Goal: Information Seeking & Learning: Learn about a topic

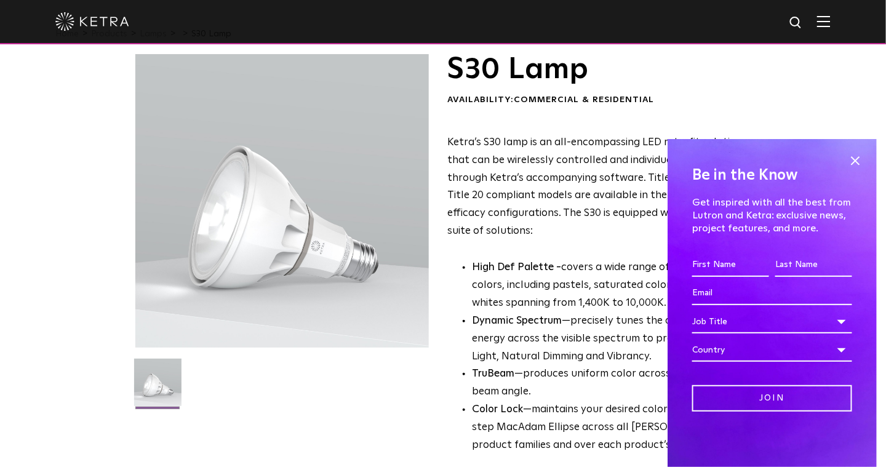
scroll to position [35, 0]
click at [857, 154] on span at bounding box center [855, 160] width 18 height 18
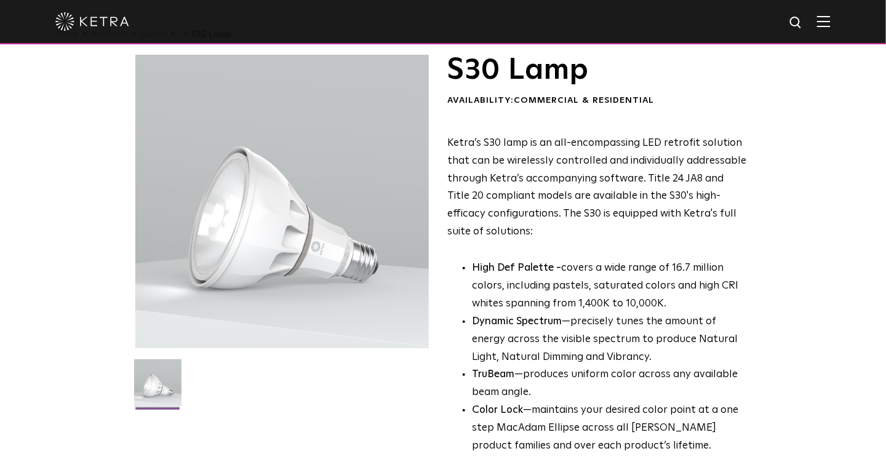
click at [703, 184] on span "Ketra’s S30 lamp is an all-encompassing LED retrofit solution that can be wirel…" at bounding box center [596, 187] width 299 height 99
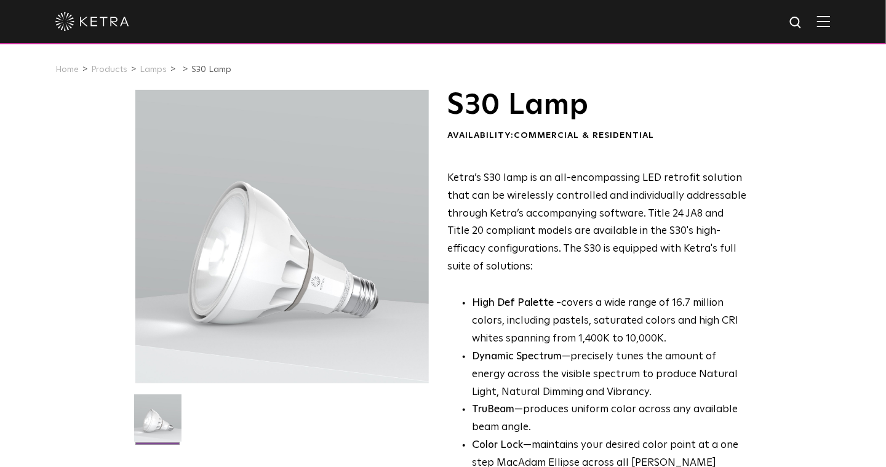
click at [831, 20] on img at bounding box center [824, 21] width 14 height 12
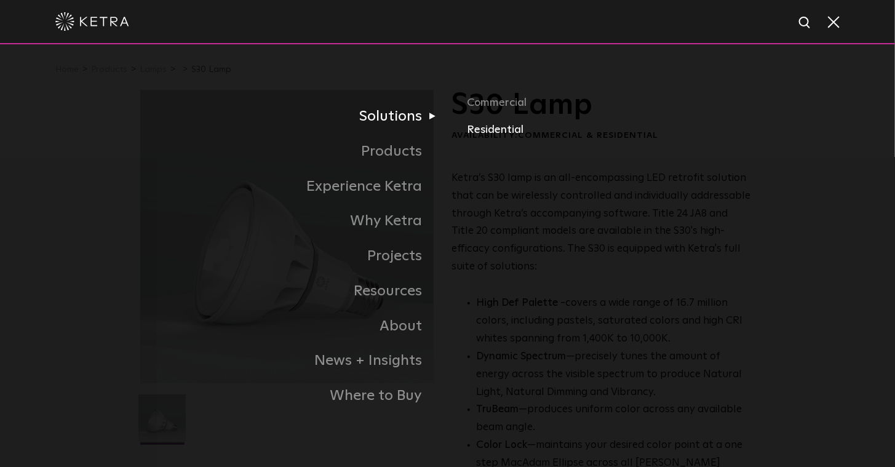
click at [496, 132] on link "Residential" at bounding box center [611, 130] width 288 height 18
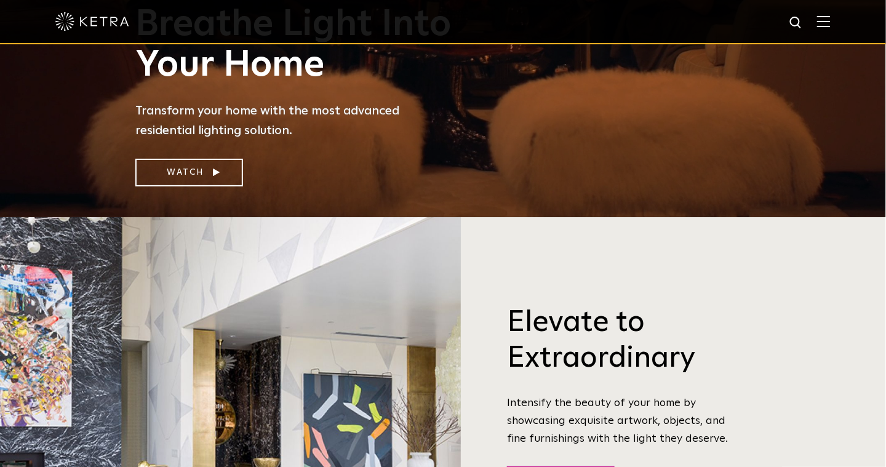
scroll to position [225, 0]
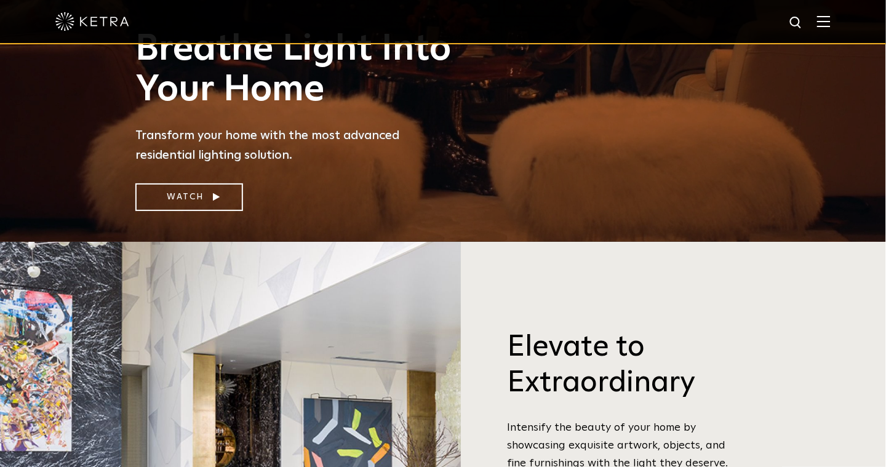
click at [831, 18] on img at bounding box center [824, 21] width 14 height 12
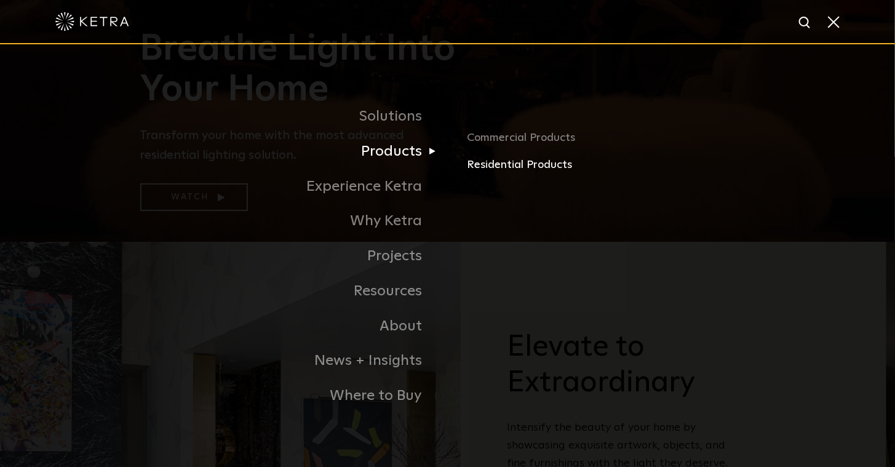
click at [495, 170] on link "Residential Products" at bounding box center [611, 165] width 288 height 18
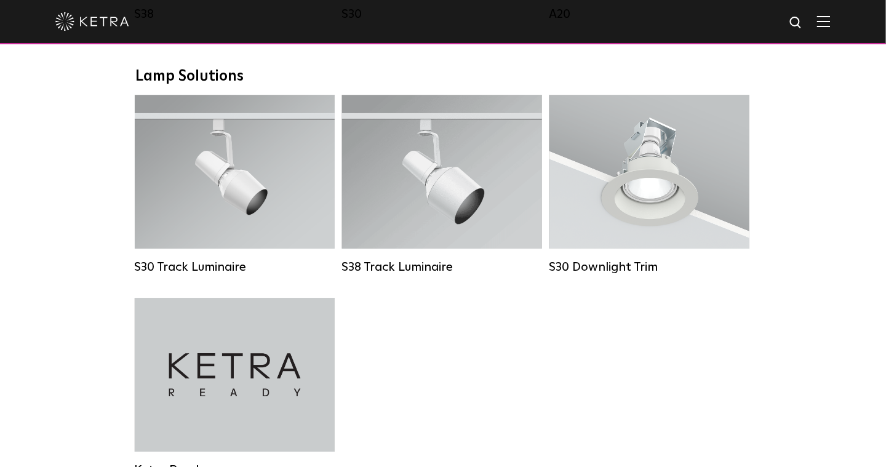
scroll to position [960, 0]
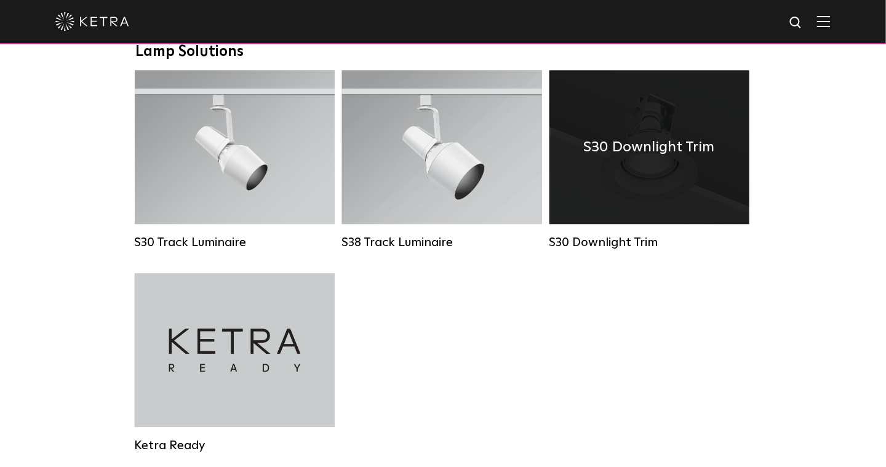
click at [626, 198] on div "S30 Downlight Trim" at bounding box center [650, 147] width 200 height 154
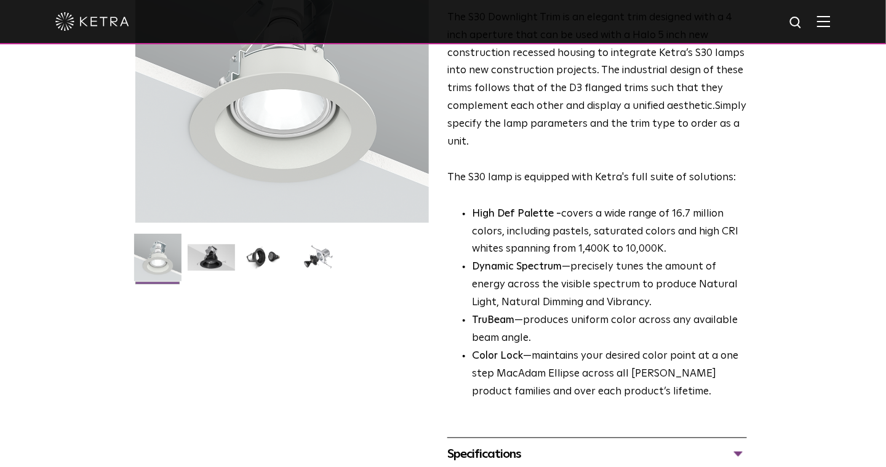
scroll to position [161, 0]
click at [202, 251] on img at bounding box center [211, 262] width 47 height 36
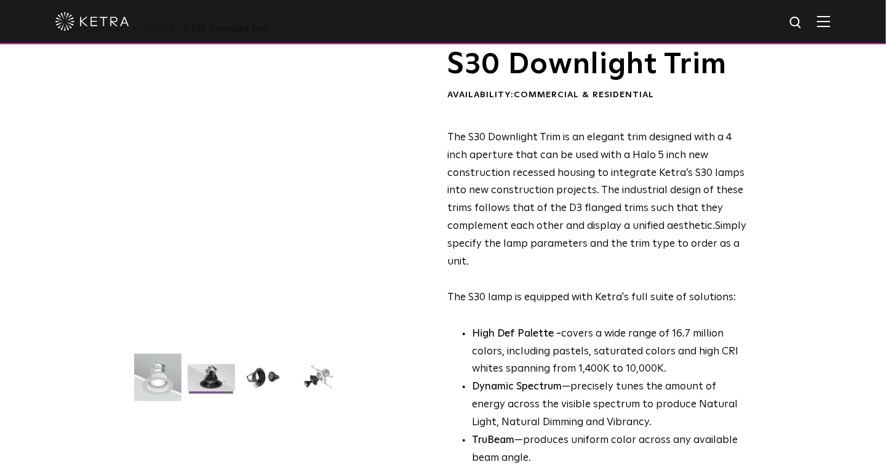
scroll to position [41, 0]
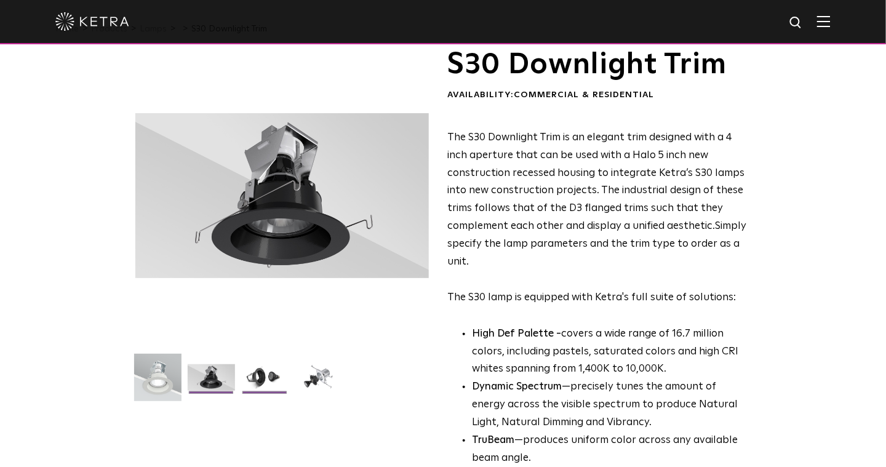
click at [257, 374] on img at bounding box center [264, 382] width 47 height 36
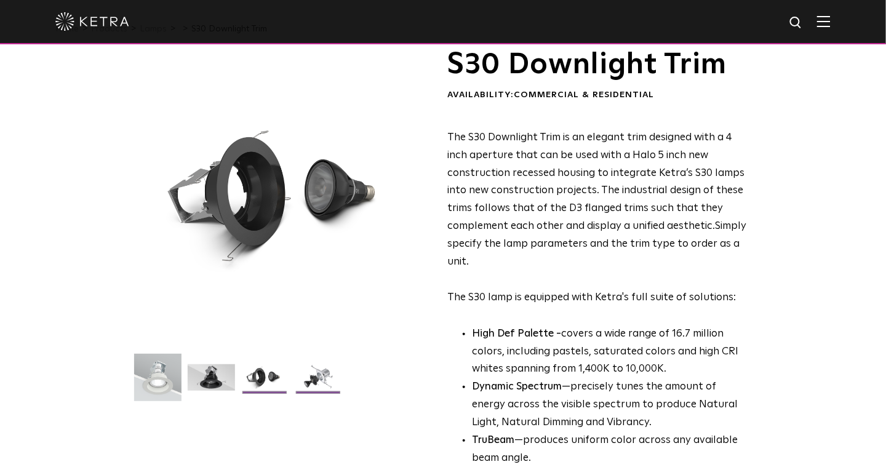
click at [315, 383] on img at bounding box center [318, 382] width 47 height 36
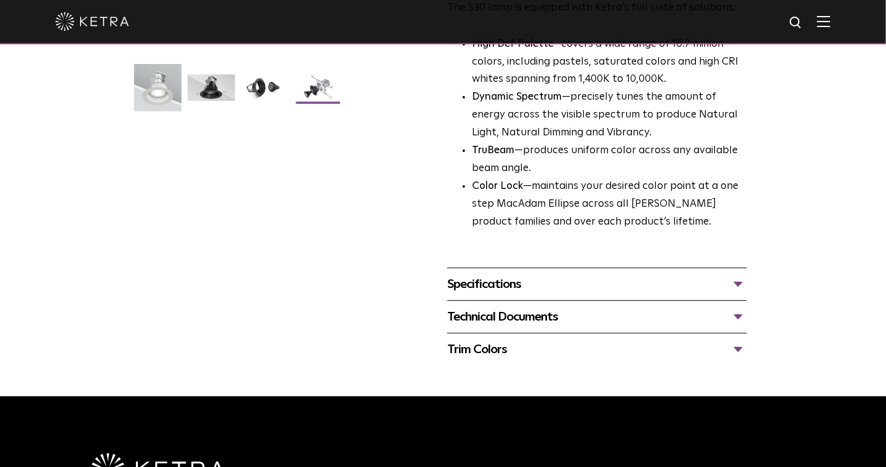
scroll to position [331, 0]
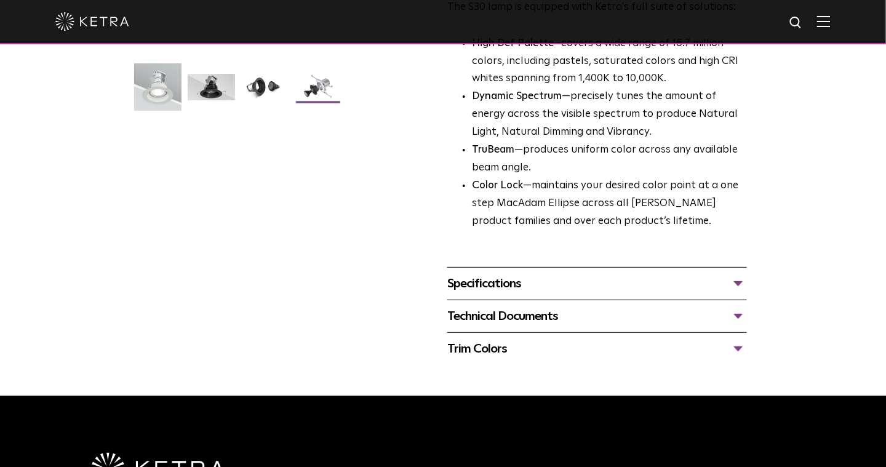
click at [672, 295] on div "Specifications LUMEN OUTPUTS 800 Beam Angles 15, 25, 40, 60, 90 CONTROL Lutron …" at bounding box center [597, 283] width 300 height 33
click at [709, 284] on div "Specifications" at bounding box center [597, 284] width 300 height 20
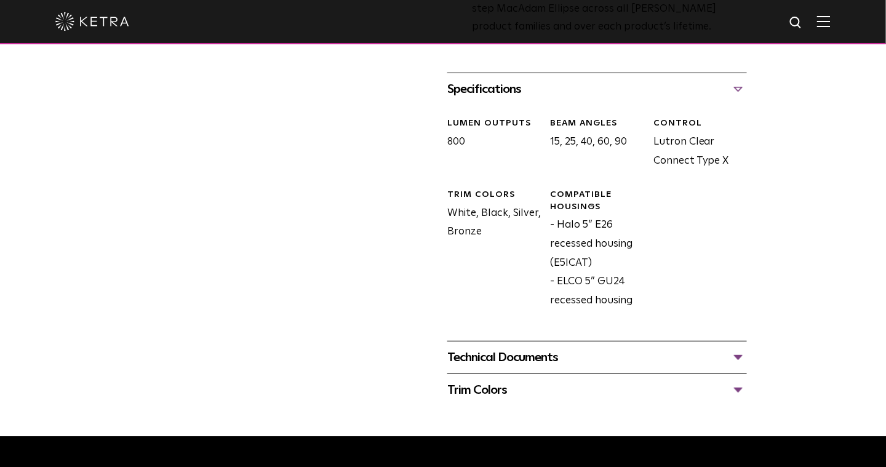
scroll to position [527, 0]
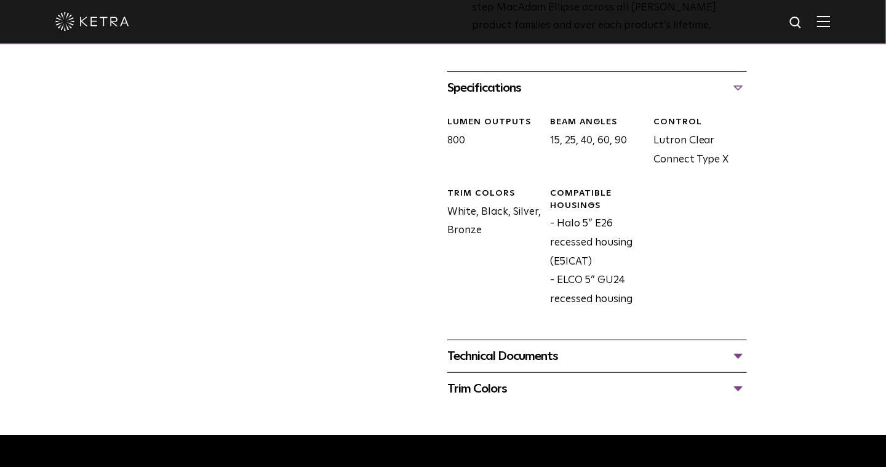
drag, startPoint x: 641, startPoint y: 254, endPoint x: 567, endPoint y: 241, distance: 75.0
click at [567, 241] on div "Compatible Housings - Halo 5” E26 recessed housing (E5ICAT) - ELCO 5” GU24 rece…" at bounding box center [593, 248] width 103 height 121
drag, startPoint x: 567, startPoint y: 241, endPoint x: 626, endPoint y: 263, distance: 62.9
click at [626, 263] on div "Compatible Housings - Halo 5” E26 recessed housing (E5ICAT) - ELCO 5” GU24 rece…" at bounding box center [593, 248] width 103 height 121
click at [726, 390] on div "Trim Colors" at bounding box center [597, 389] width 300 height 20
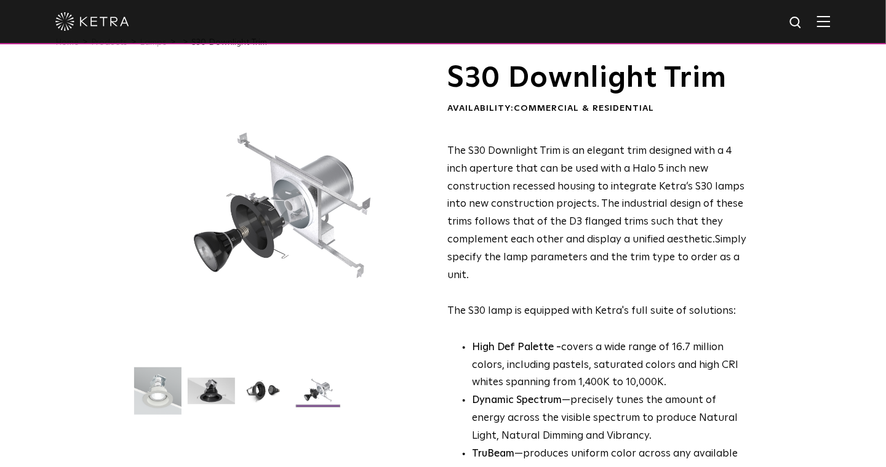
scroll to position [0, 0]
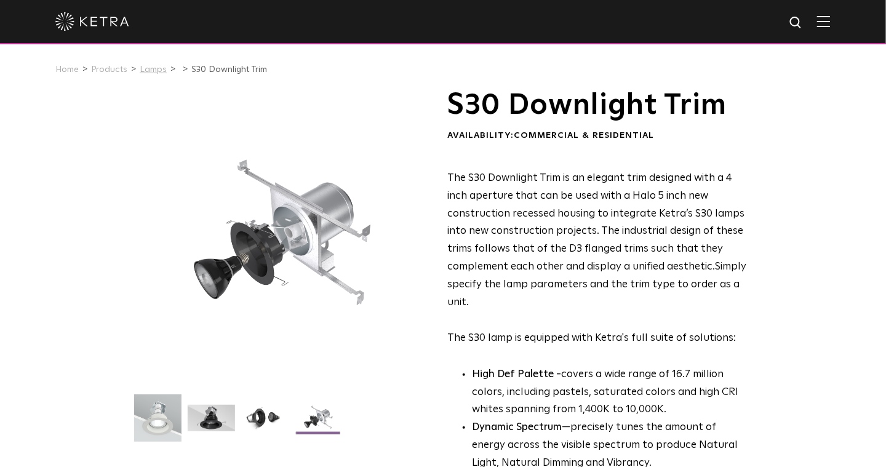
click at [153, 74] on link "Lamps" at bounding box center [153, 69] width 27 height 9
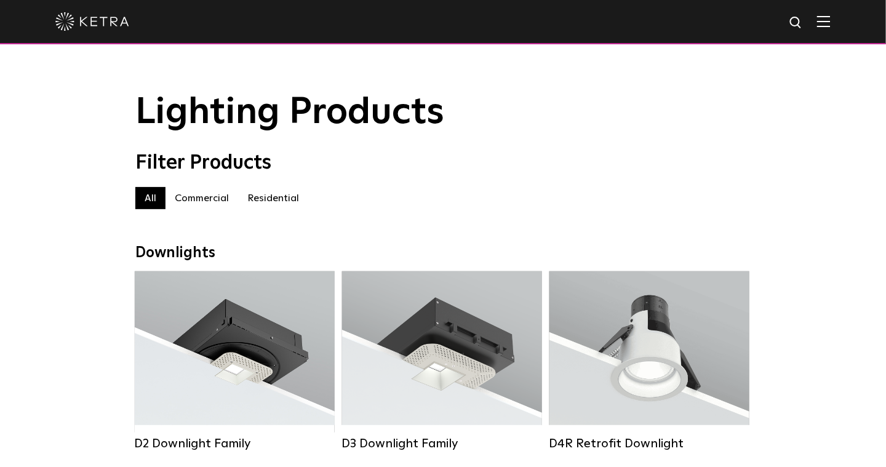
click at [270, 209] on label "Residential" at bounding box center [273, 198] width 70 height 22
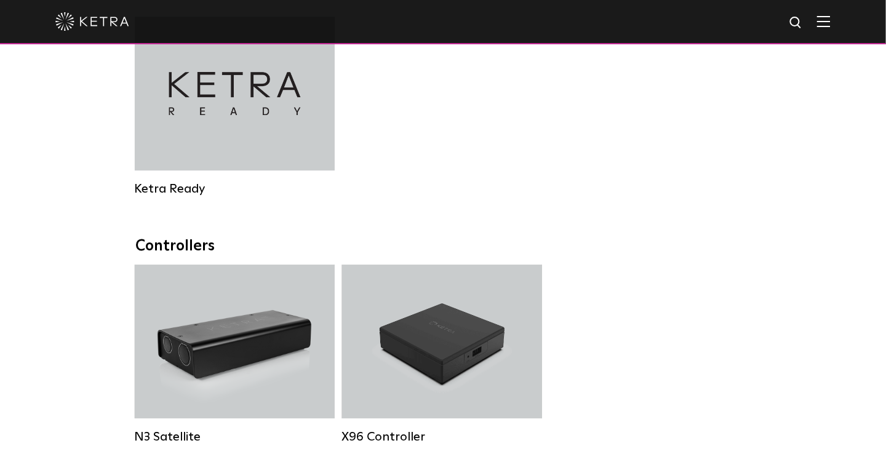
scroll to position [1196, 0]
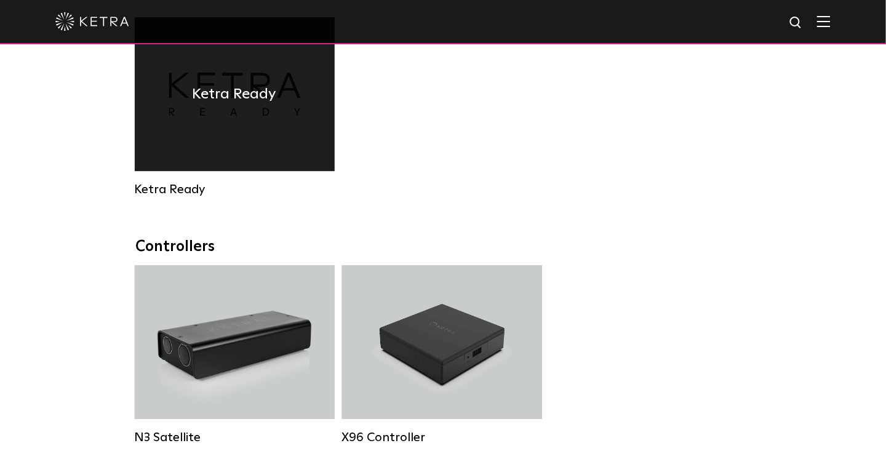
click at [246, 136] on div "Ketra Ready" at bounding box center [235, 94] width 200 height 154
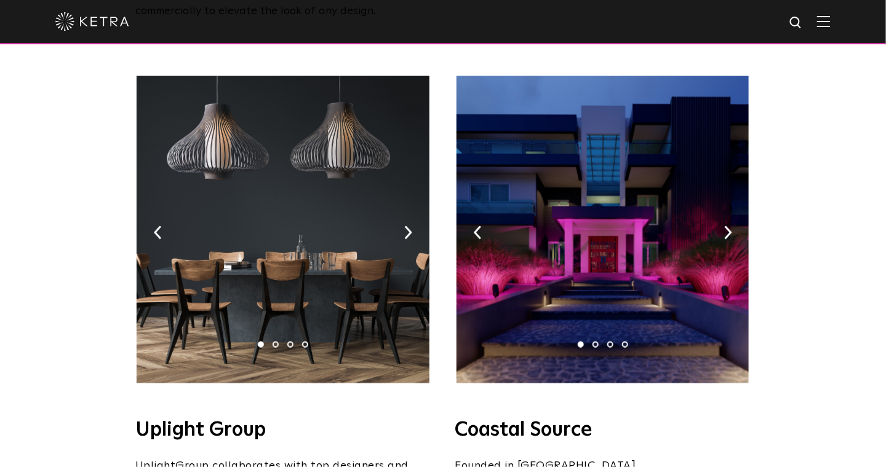
scroll to position [192, 0]
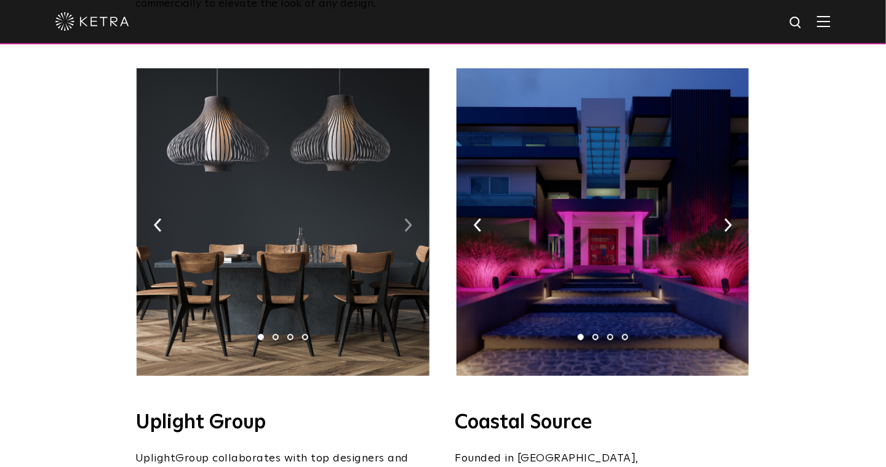
click at [410, 218] on img at bounding box center [408, 225] width 8 height 14
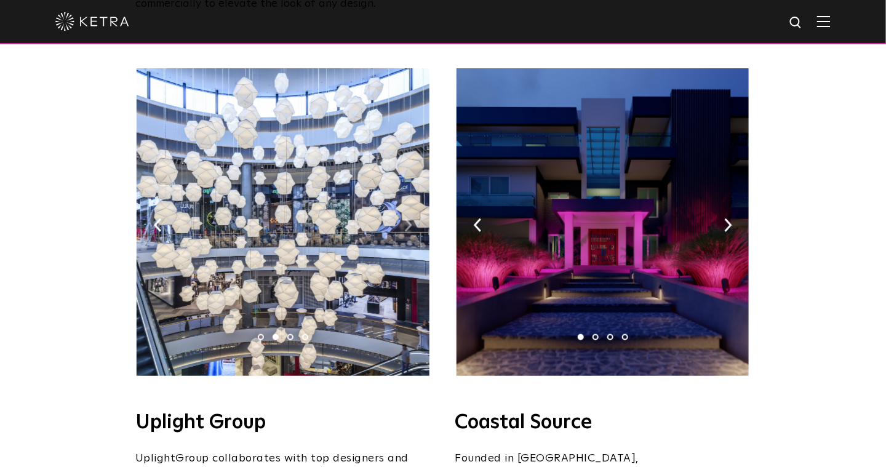
click at [410, 218] on img at bounding box center [408, 225] width 8 height 14
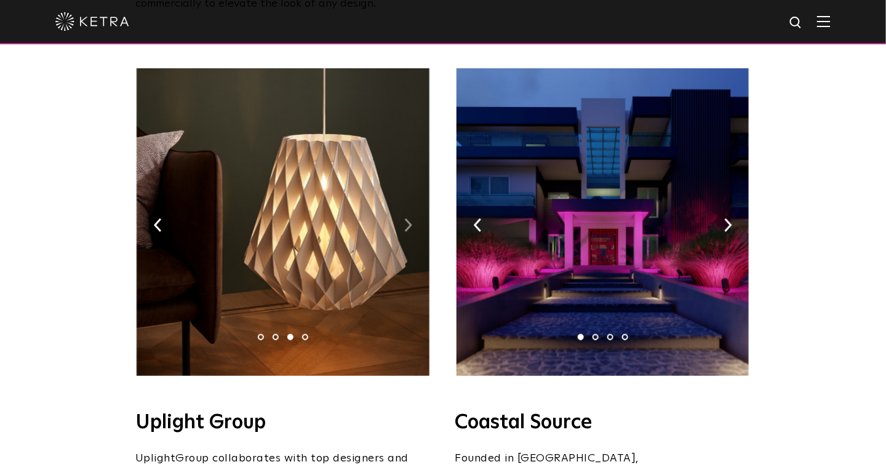
click at [410, 218] on img at bounding box center [408, 225] width 8 height 14
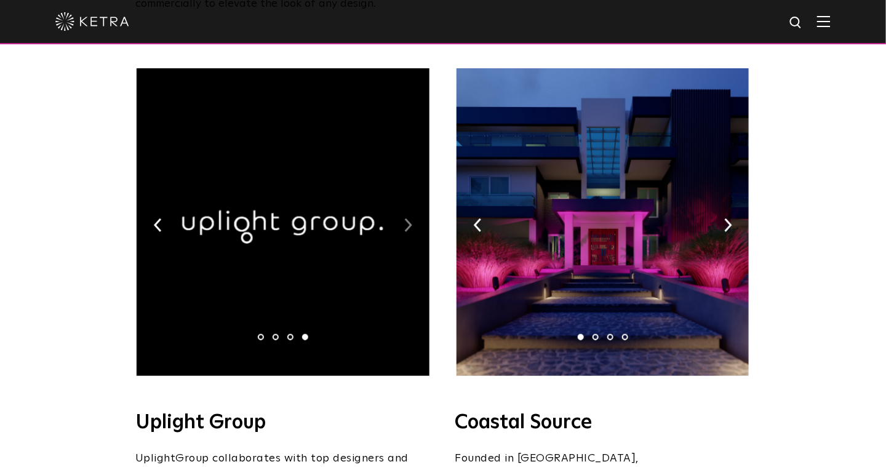
click at [410, 218] on img at bounding box center [408, 225] width 8 height 14
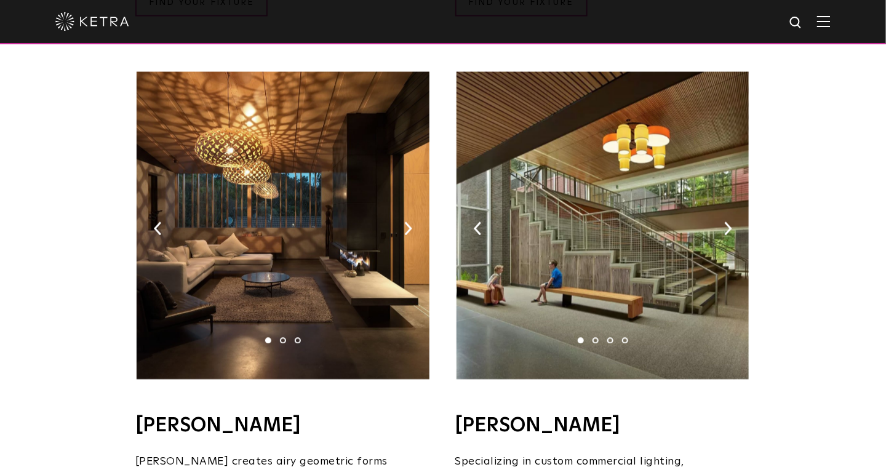
scroll to position [780, 0]
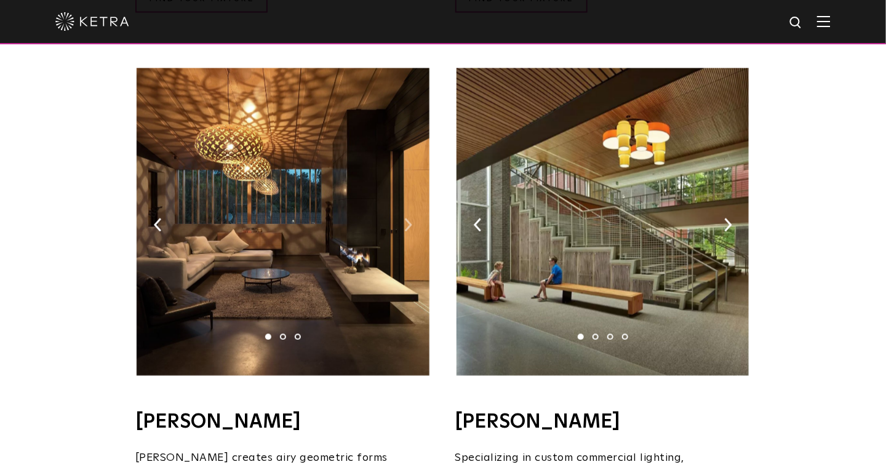
click at [409, 218] on img at bounding box center [408, 225] width 8 height 14
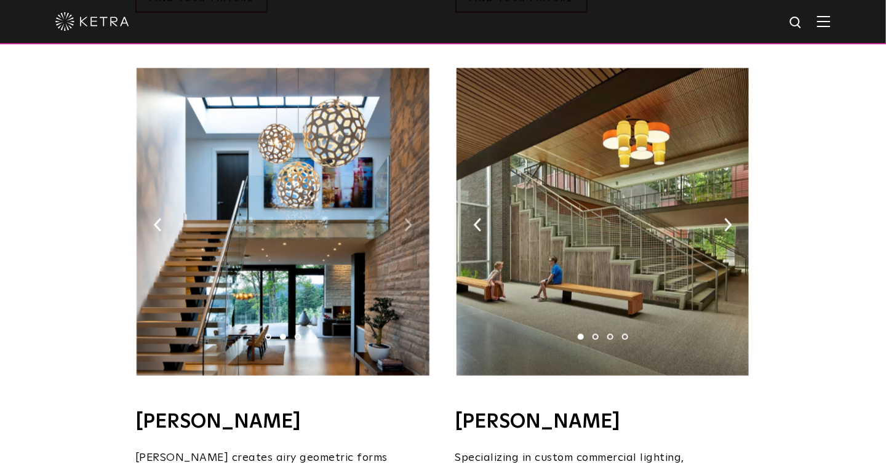
click at [409, 218] on img at bounding box center [408, 225] width 8 height 14
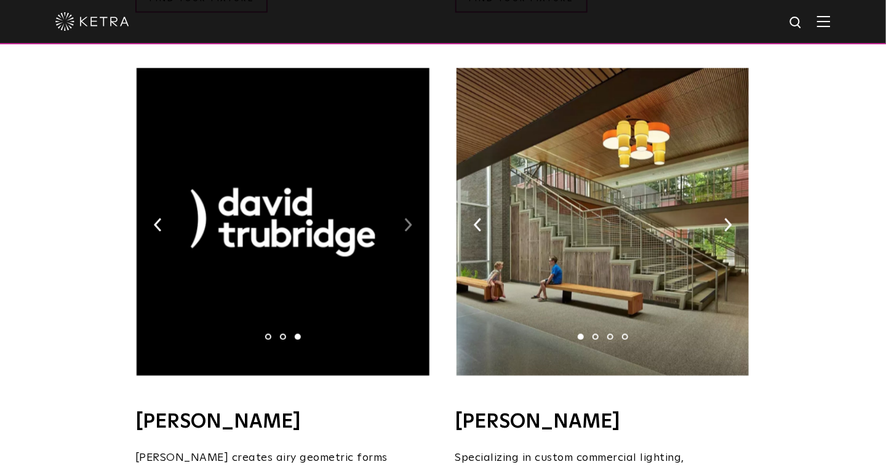
click at [409, 218] on img at bounding box center [408, 225] width 8 height 14
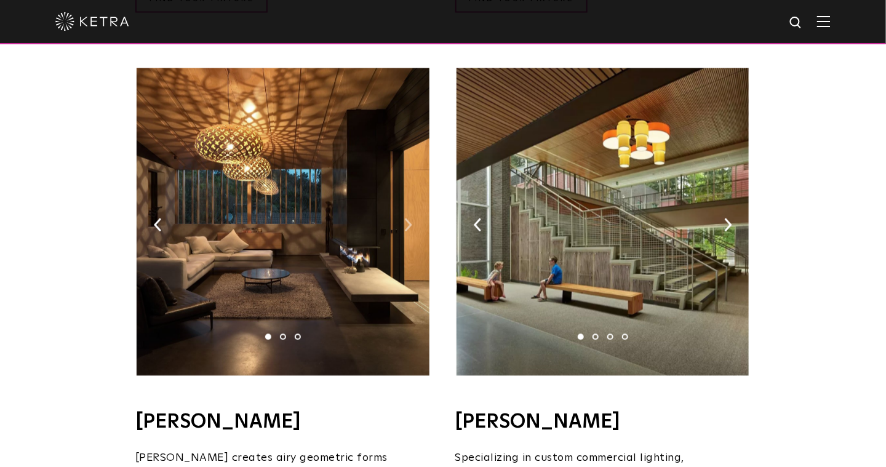
click at [409, 218] on img at bounding box center [408, 225] width 8 height 14
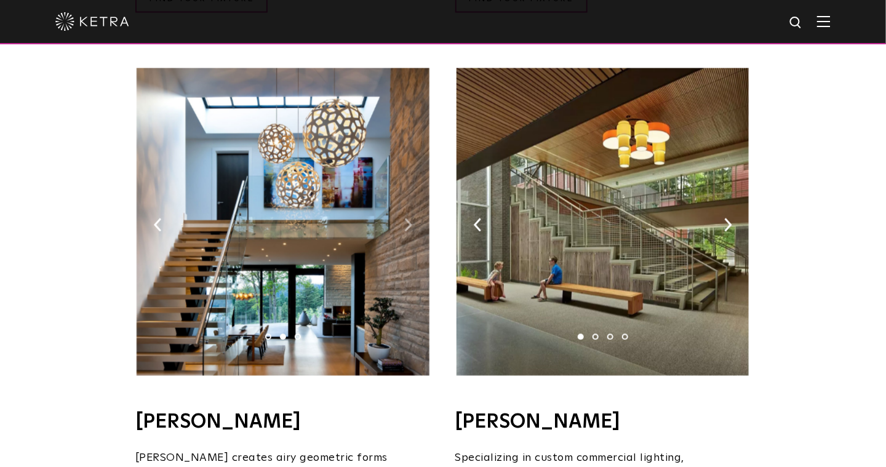
click at [409, 218] on img at bounding box center [408, 225] width 8 height 14
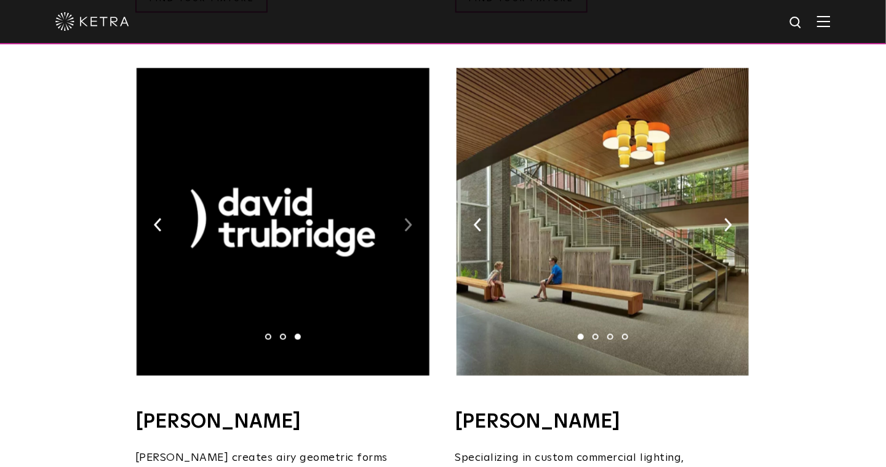
click at [409, 218] on img at bounding box center [408, 225] width 8 height 14
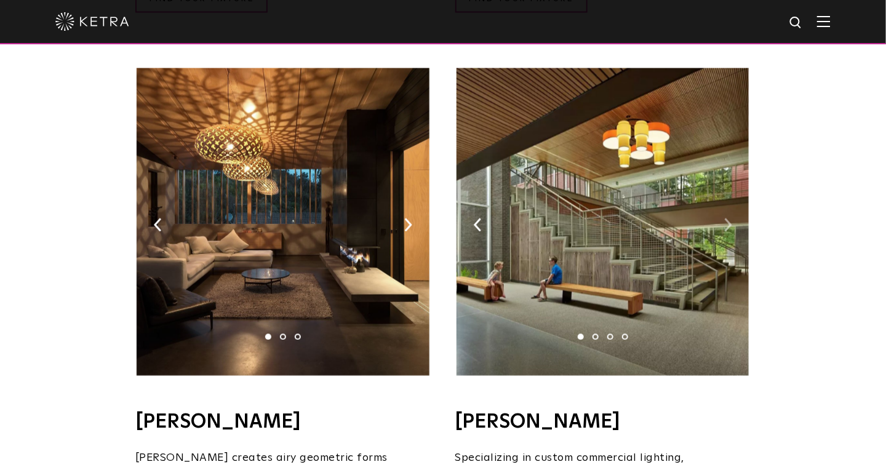
click at [725, 218] on img at bounding box center [728, 225] width 8 height 14
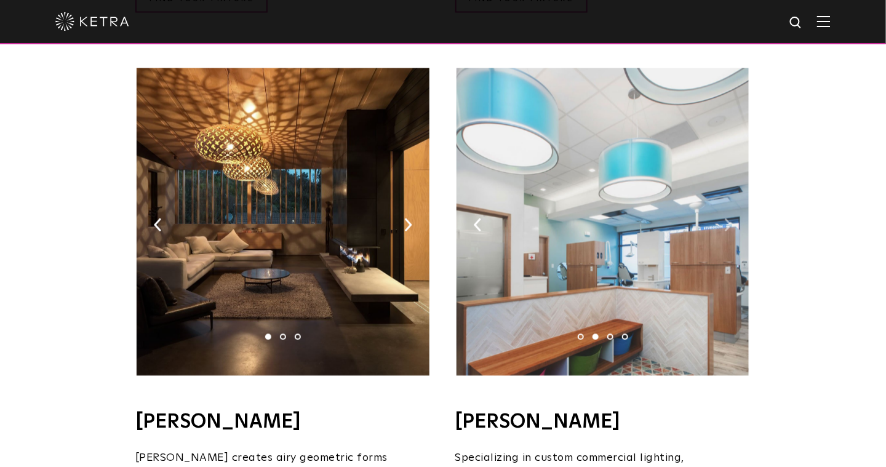
click at [725, 218] on img at bounding box center [728, 225] width 8 height 14
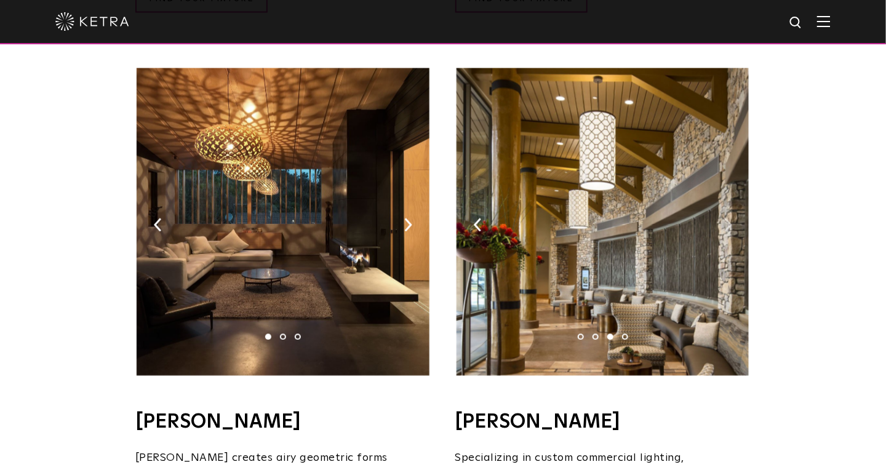
click at [725, 218] on img at bounding box center [728, 225] width 8 height 14
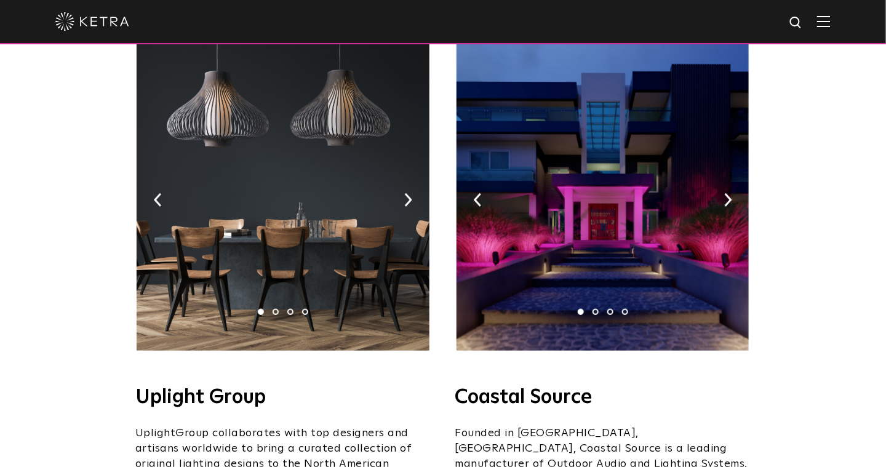
scroll to position [217, 0]
click at [726, 194] on img at bounding box center [728, 201] width 8 height 14
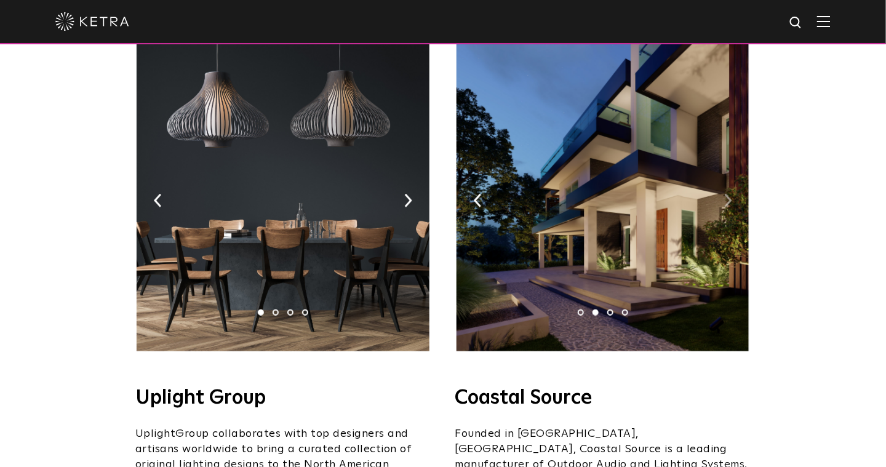
click at [726, 194] on img at bounding box center [728, 201] width 8 height 14
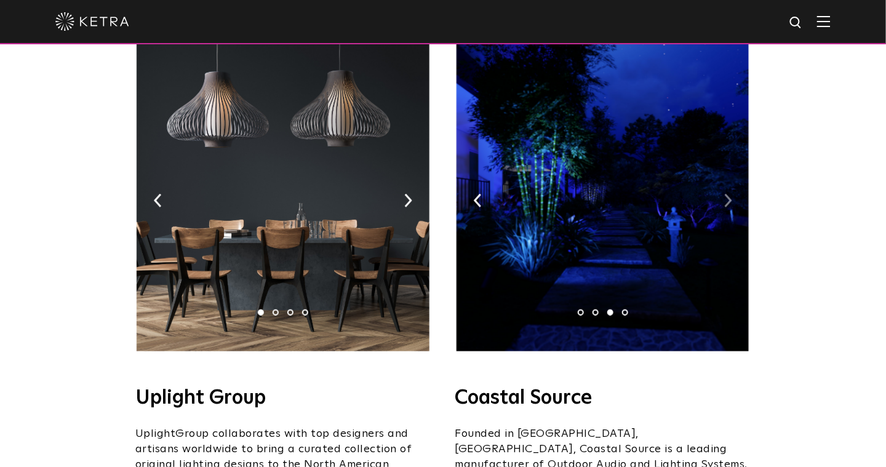
click at [726, 194] on img at bounding box center [728, 201] width 8 height 14
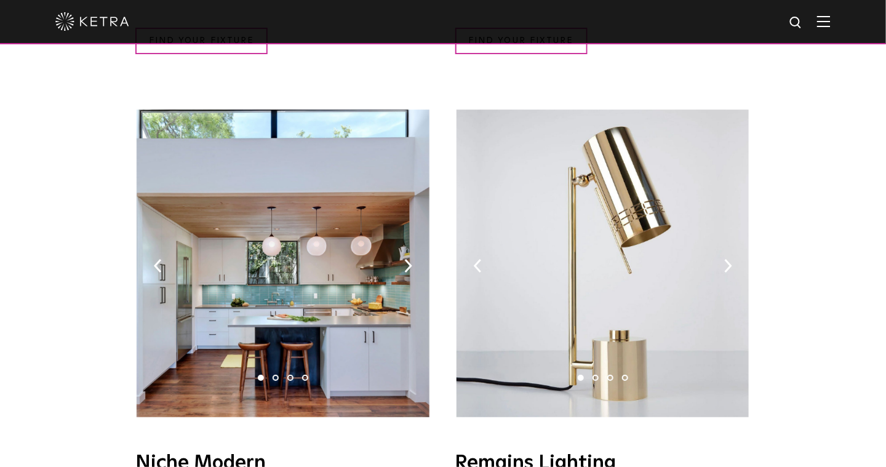
scroll to position [1344, 0]
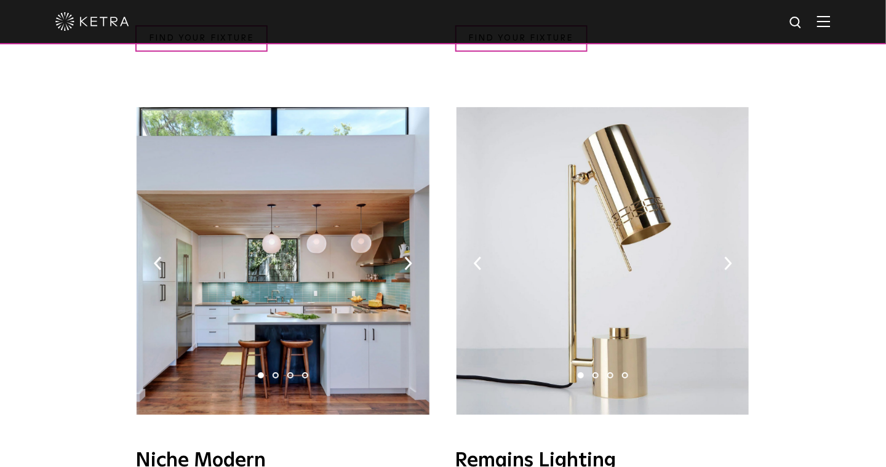
click at [415, 226] on img at bounding box center [283, 261] width 292 height 308
click at [404, 225] on img at bounding box center [283, 261] width 292 height 308
click at [410, 257] on img at bounding box center [408, 264] width 8 height 14
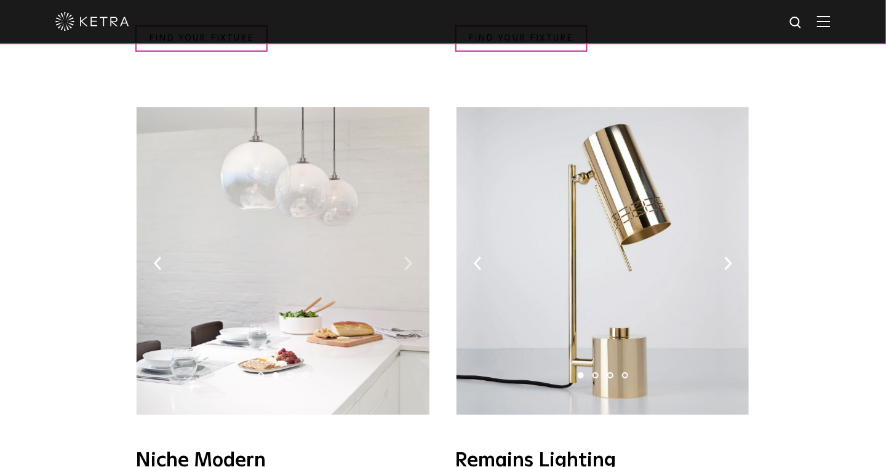
click at [410, 257] on img at bounding box center [408, 264] width 8 height 14
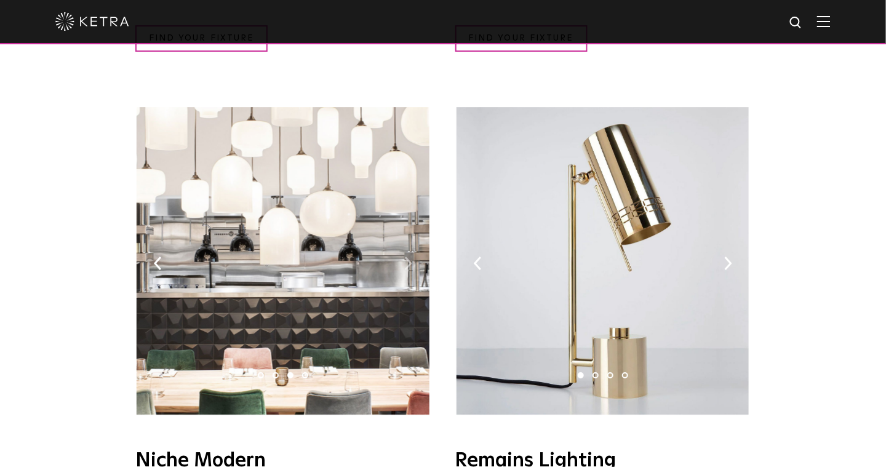
click at [410, 257] on img at bounding box center [408, 264] width 8 height 14
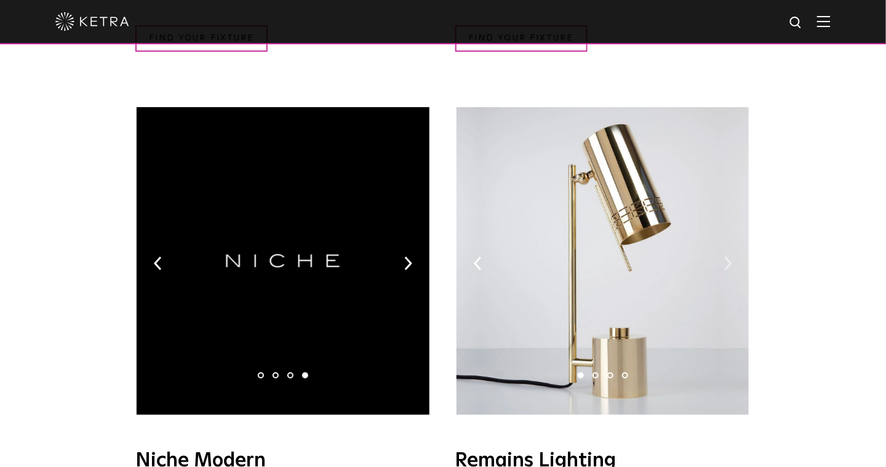
click at [728, 257] on img at bounding box center [728, 264] width 8 height 14
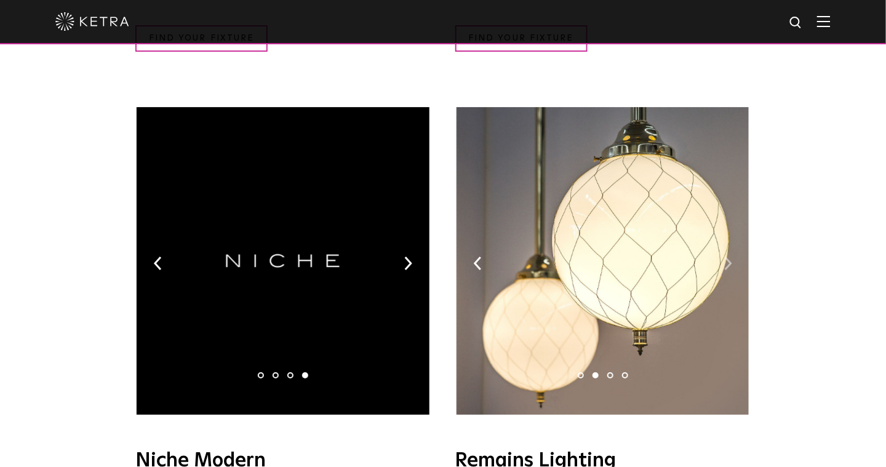
click at [728, 257] on img at bounding box center [728, 264] width 8 height 14
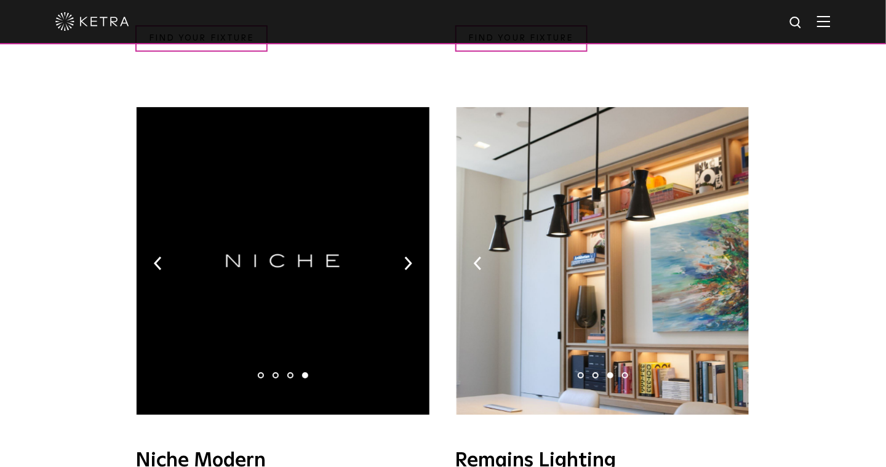
click at [728, 257] on img at bounding box center [728, 264] width 8 height 14
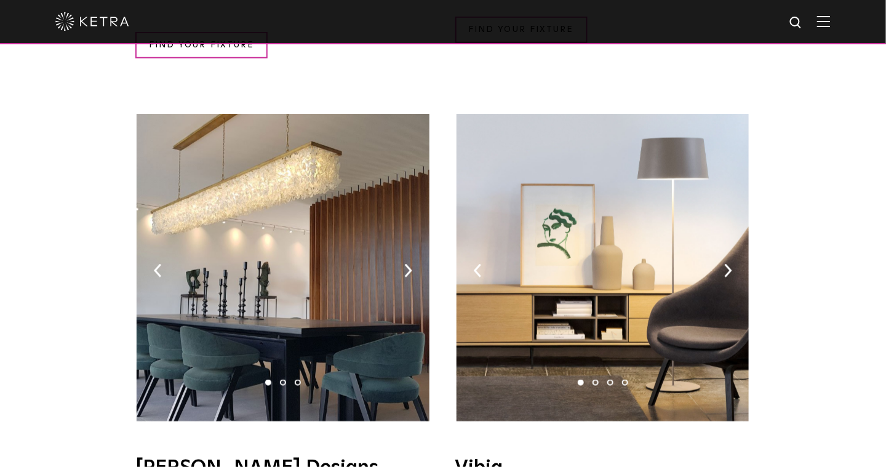
scroll to position [1940, 0]
click at [407, 263] on img at bounding box center [408, 270] width 8 height 14
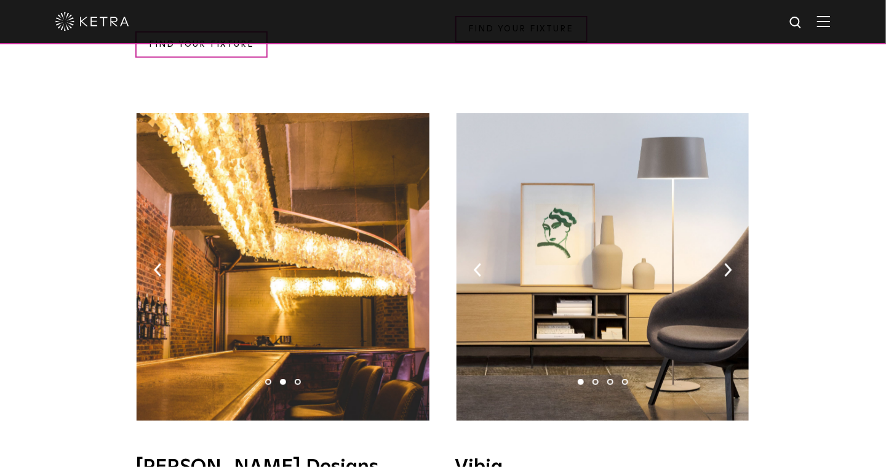
click at [407, 263] on img at bounding box center [408, 270] width 8 height 14
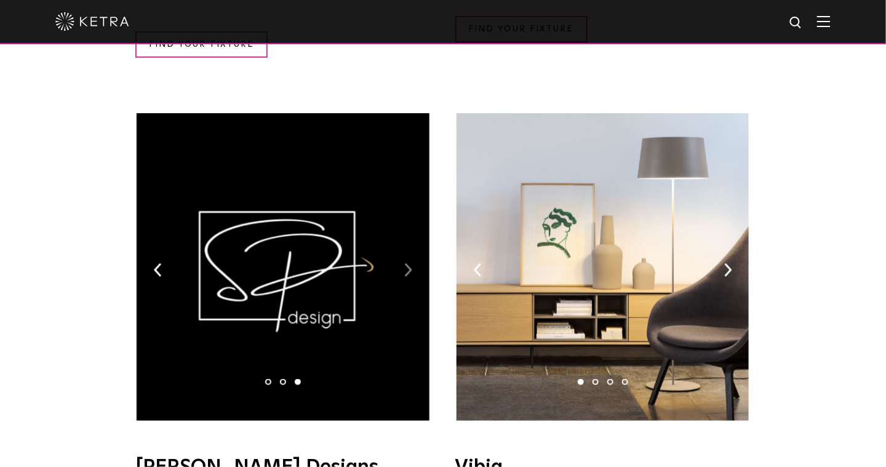
click at [407, 263] on img at bounding box center [408, 270] width 8 height 14
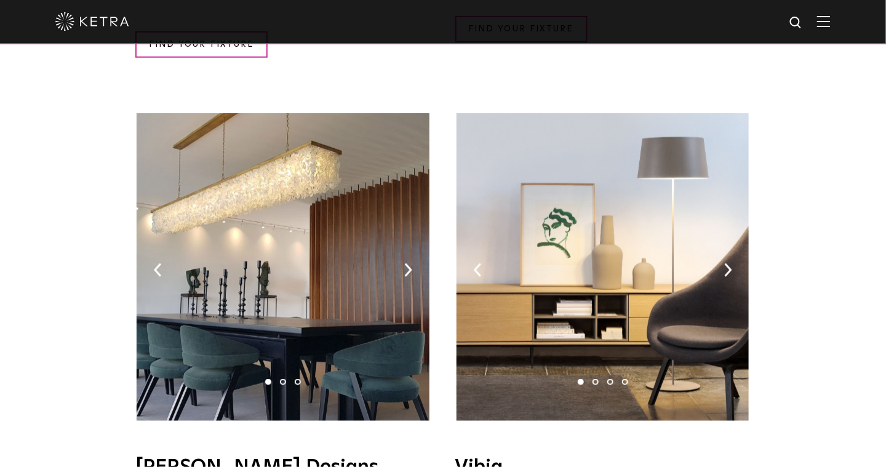
click at [733, 215] on img at bounding box center [603, 267] width 292 height 308
click at [726, 263] on img at bounding box center [728, 270] width 8 height 14
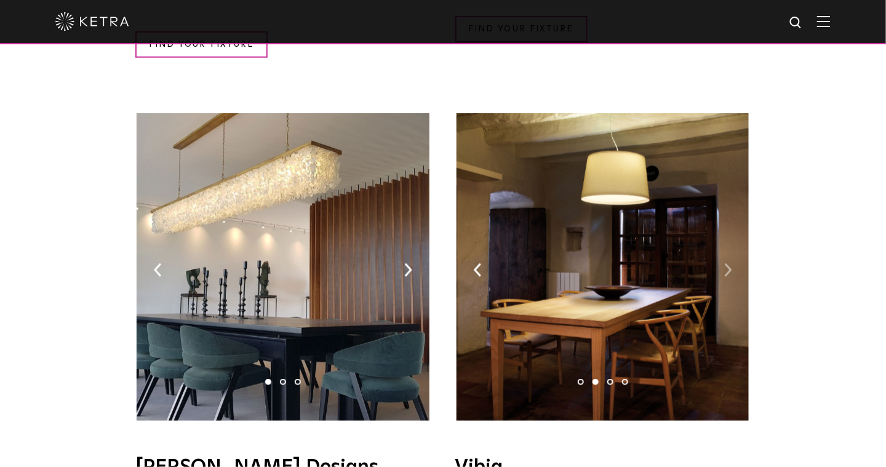
click at [726, 263] on img at bounding box center [728, 270] width 8 height 14
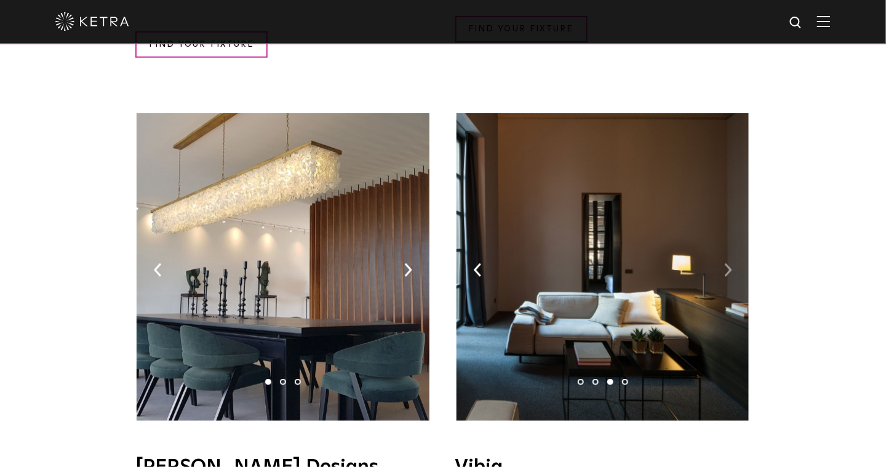
click at [726, 263] on img at bounding box center [728, 270] width 8 height 14
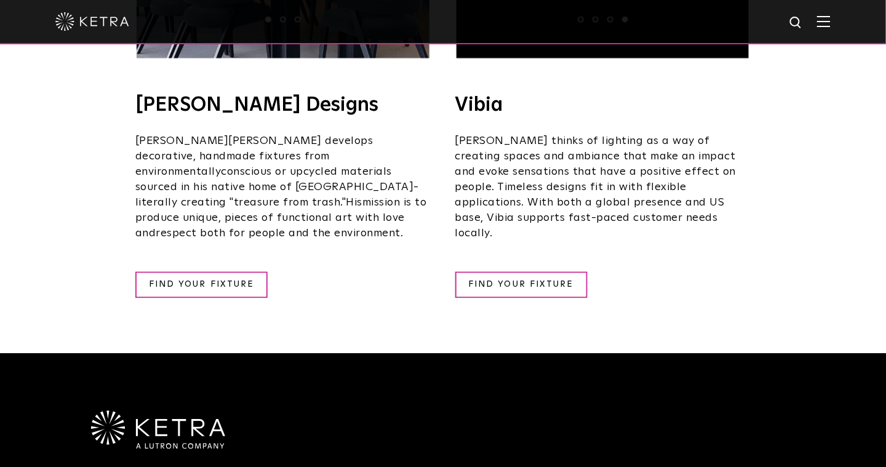
scroll to position [2334, 0]
